Goal: Transaction & Acquisition: Download file/media

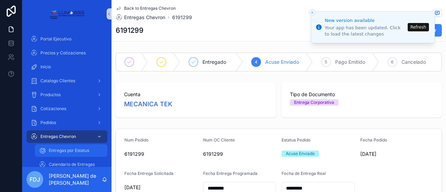
click at [69, 151] on span "Entregas por Estatus" at bounding box center [69, 151] width 40 height 6
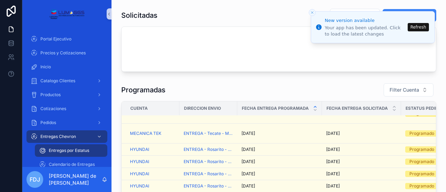
scroll to position [64, 0]
click at [70, 149] on span "Entregas por Estatus" at bounding box center [69, 151] width 40 height 6
click at [68, 135] on span "Entregas Chevron" at bounding box center [58, 137] width 36 height 6
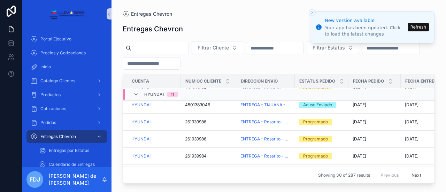
scroll to position [487, 0]
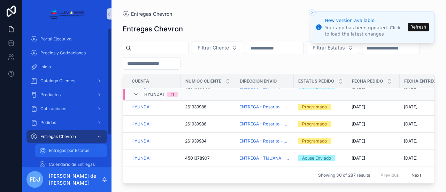
click at [68, 153] on span "Entregas por Estatus" at bounding box center [69, 151] width 40 height 6
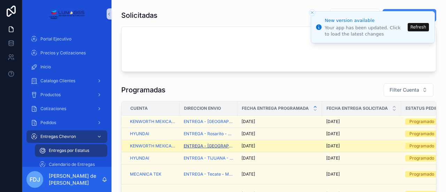
click at [214, 143] on span "ENTREGA - [GEOGRAPHIC_DATA] - KENWORTH MEXICANA" at bounding box center [207, 146] width 49 height 6
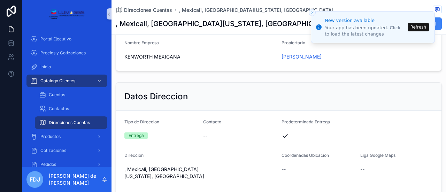
scroll to position [42, 0]
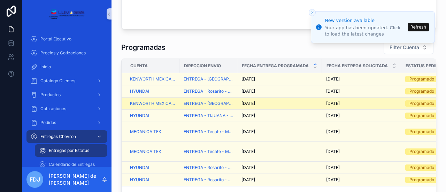
click at [283, 103] on div "[DATE] [DATE]" at bounding box center [279, 104] width 76 height 6
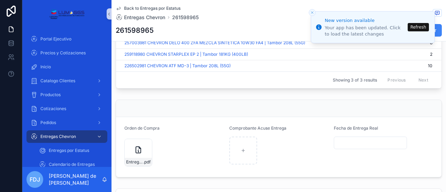
scroll to position [334, 0]
click at [136, 152] on icon "scrollable content" at bounding box center [138, 149] width 5 height 6
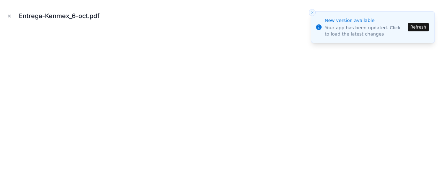
click at [440, 11] on div "Entrega-Kenmex_6-oct.pdf" at bounding box center [223, 96] width 446 height 192
click at [236, 13] on div "Entrega-Kenmex_6-oct.pdf" at bounding box center [223, 16] width 435 height 21
click at [309, 11] on button "Close toast" at bounding box center [311, 12] width 7 height 7
click at [312, 13] on line "Close toast" at bounding box center [312, 12] width 2 height 2
click at [311, 12] on icon "Close toast" at bounding box center [312, 12] width 4 height 4
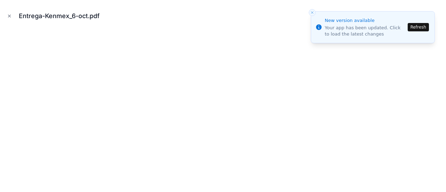
click at [222, 16] on div "Entrega-Kenmex_6-oct.pdf" at bounding box center [223, 16] width 435 height 21
click at [424, 26] on button "Refresh" at bounding box center [417, 27] width 21 height 8
